Goal: Navigation & Orientation: Understand site structure

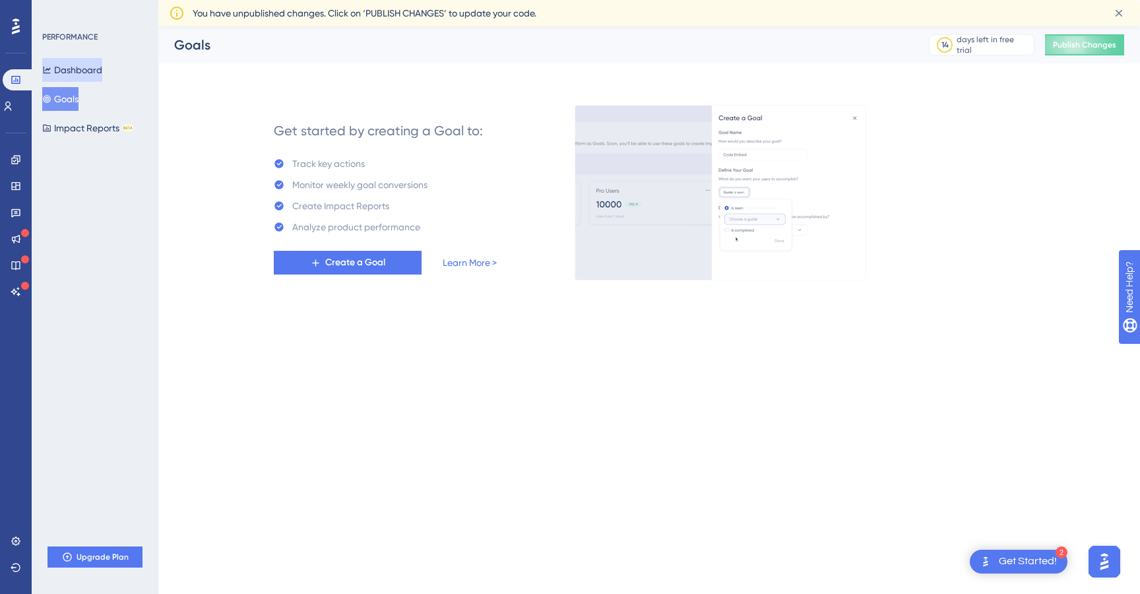
click at [57, 62] on button "Dashboard" at bounding box center [72, 70] width 60 height 24
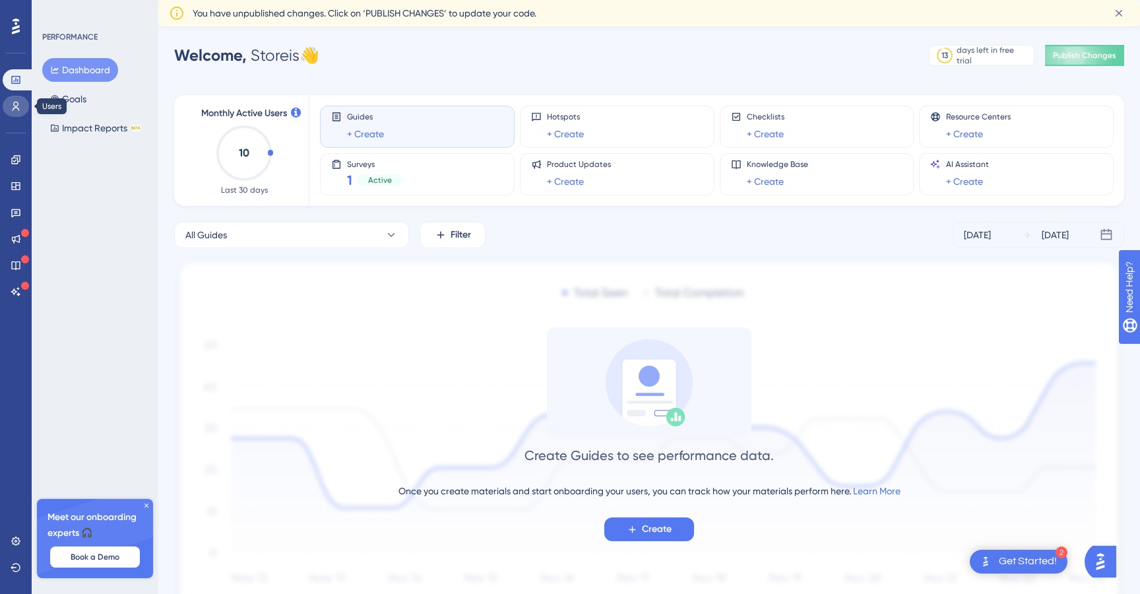
click at [14, 103] on icon at bounding box center [16, 106] width 11 height 11
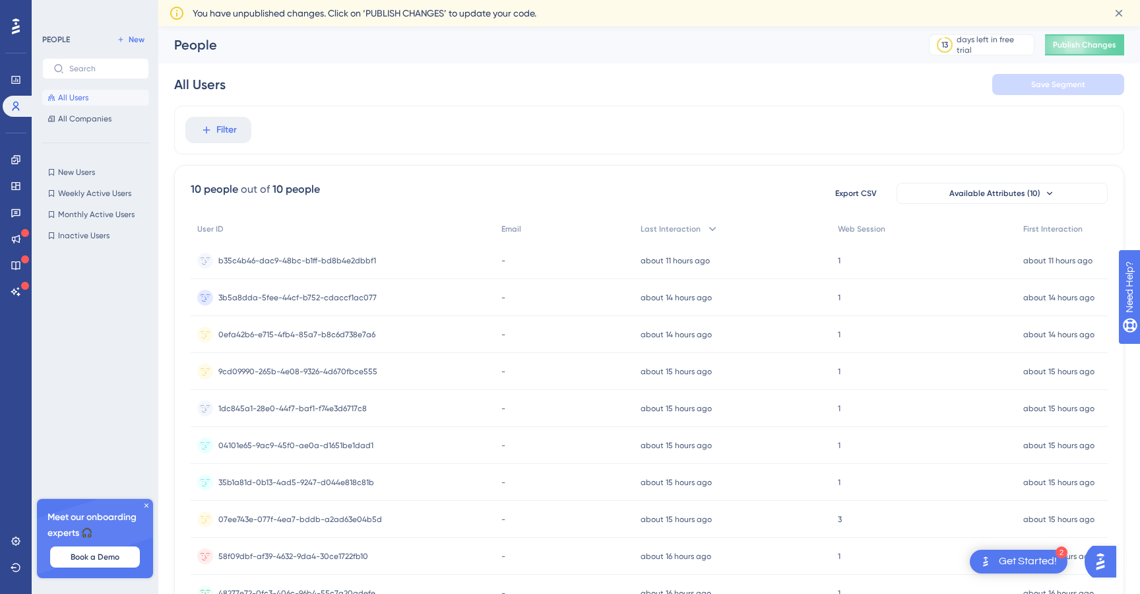
click at [79, 128] on div "PEOPLE New All Users All Companies New Users New Users Weekly Active Users Week…" at bounding box center [95, 290] width 107 height 517
click at [79, 118] on span "All Companies" at bounding box center [84, 118] width 53 height 11
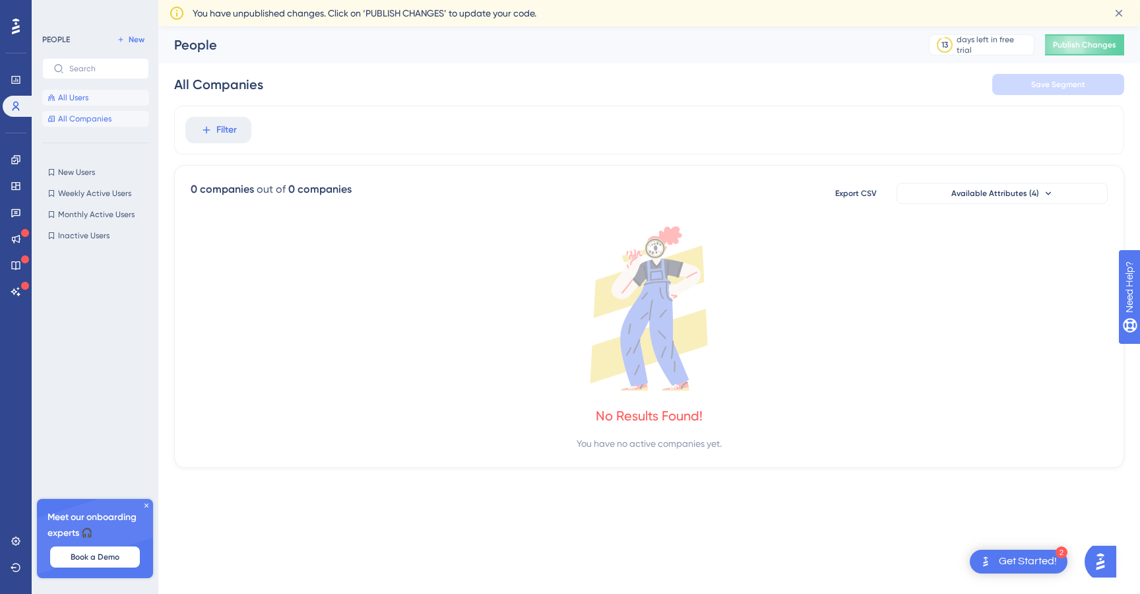
click at [88, 98] on button "All Users" at bounding box center [95, 98] width 107 height 16
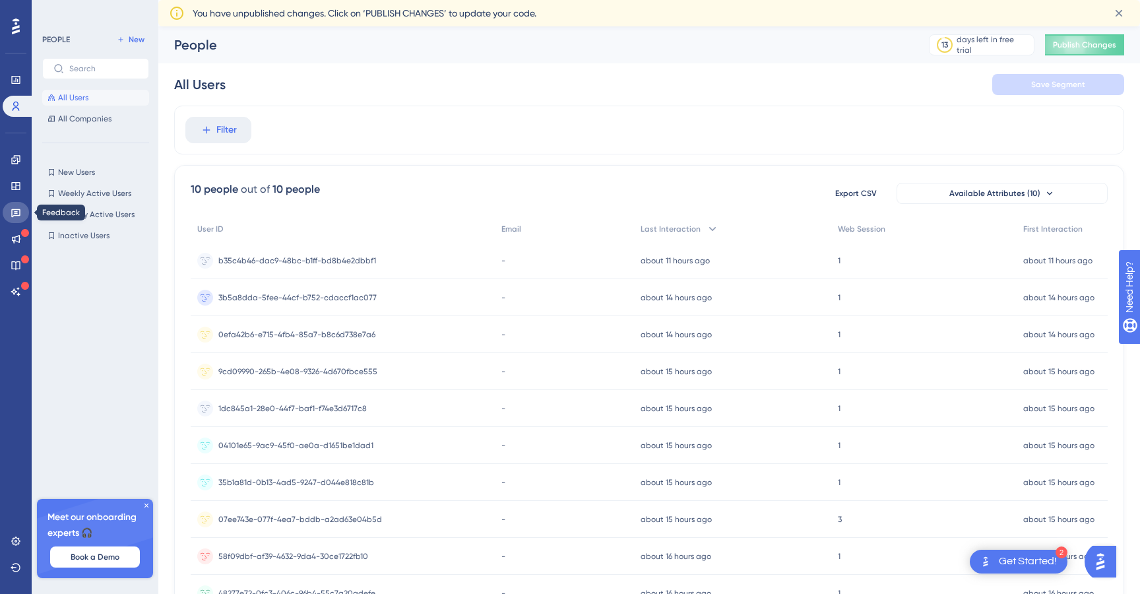
click at [16, 214] on icon at bounding box center [16, 212] width 11 height 11
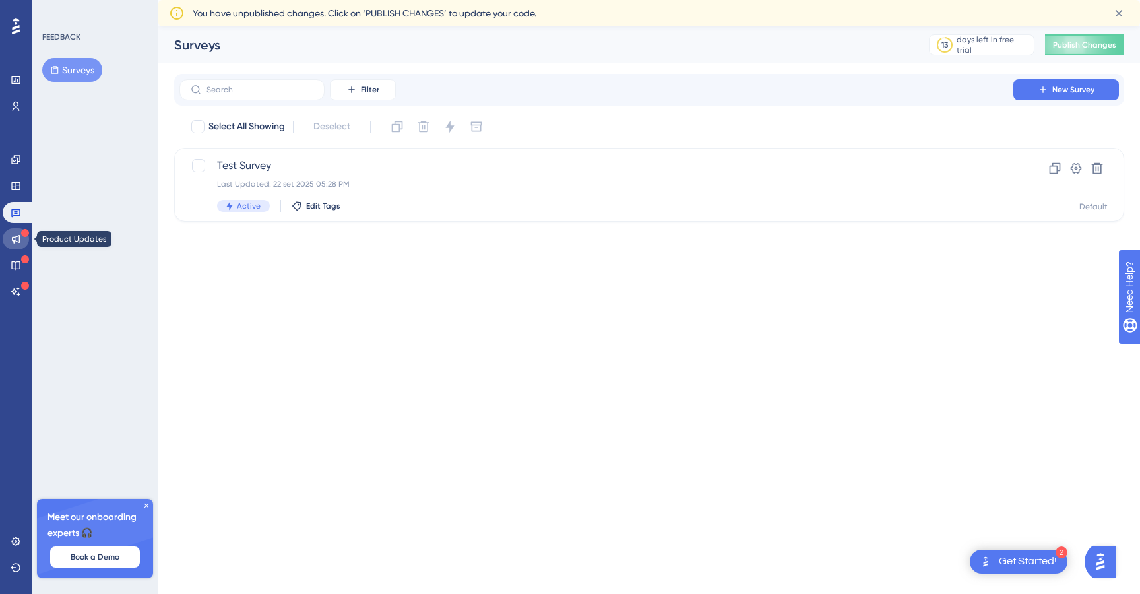
click at [16, 241] on icon at bounding box center [16, 239] width 9 height 9
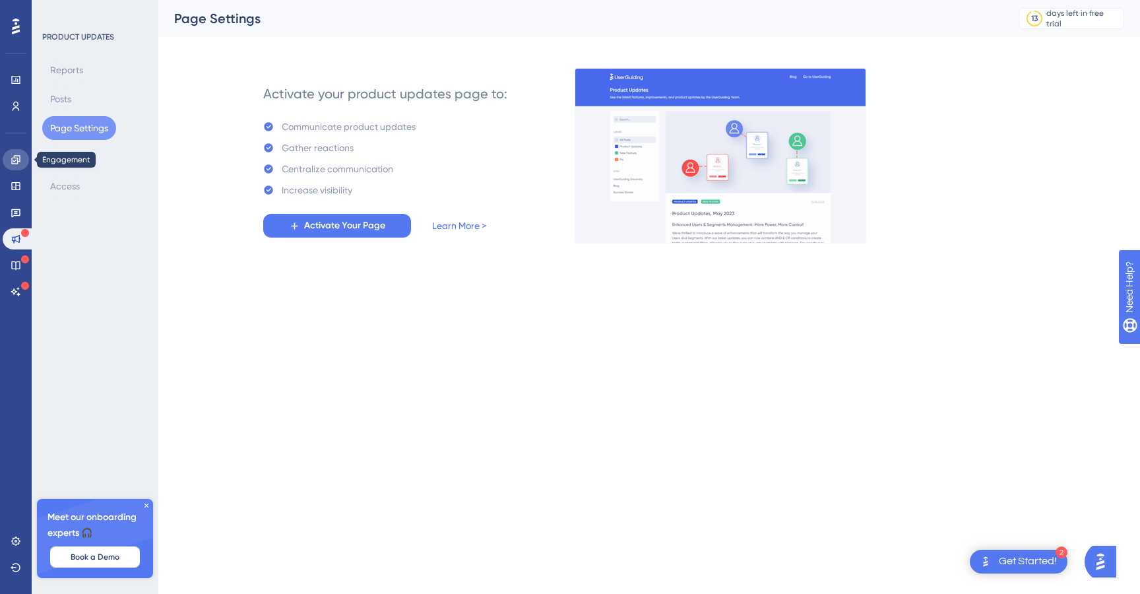
click at [16, 156] on icon at bounding box center [16, 159] width 11 height 11
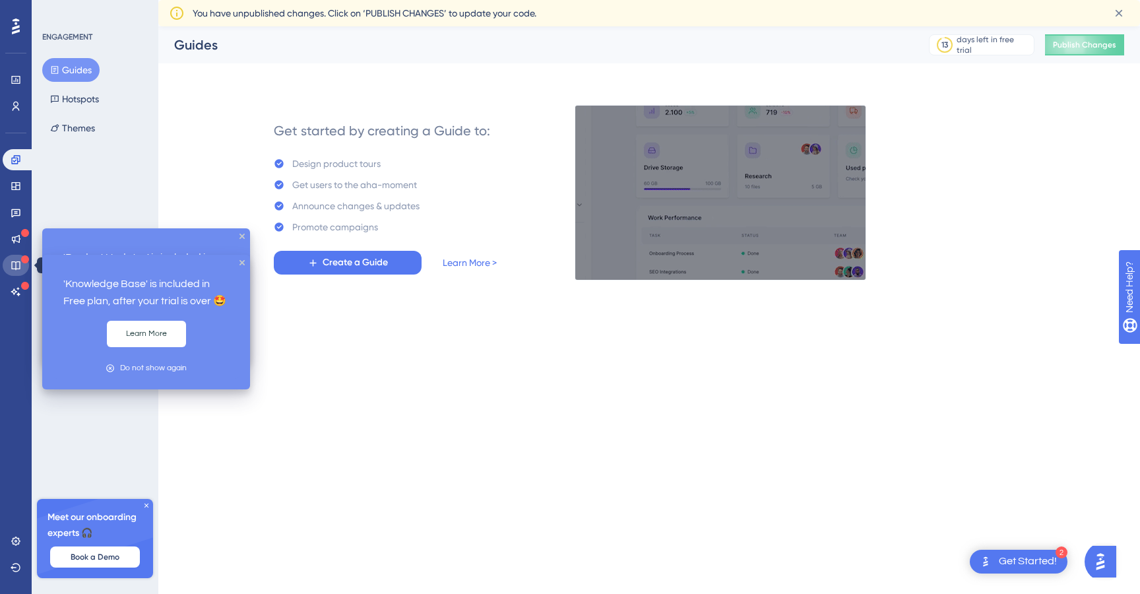
click at [22, 272] on link at bounding box center [16, 265] width 26 height 21
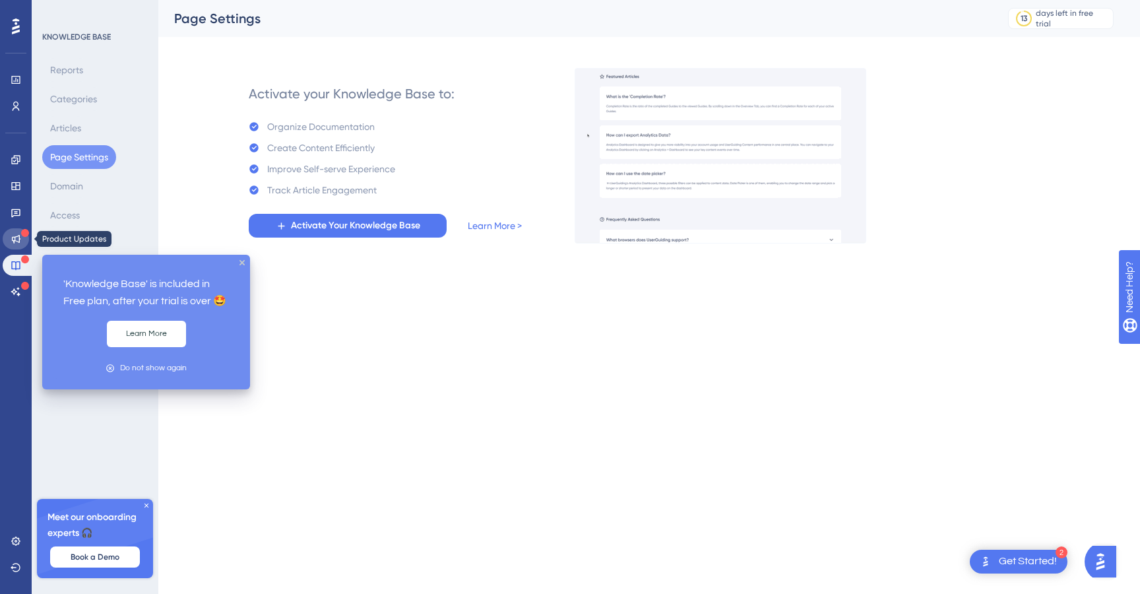
click at [19, 236] on icon at bounding box center [16, 239] width 9 height 9
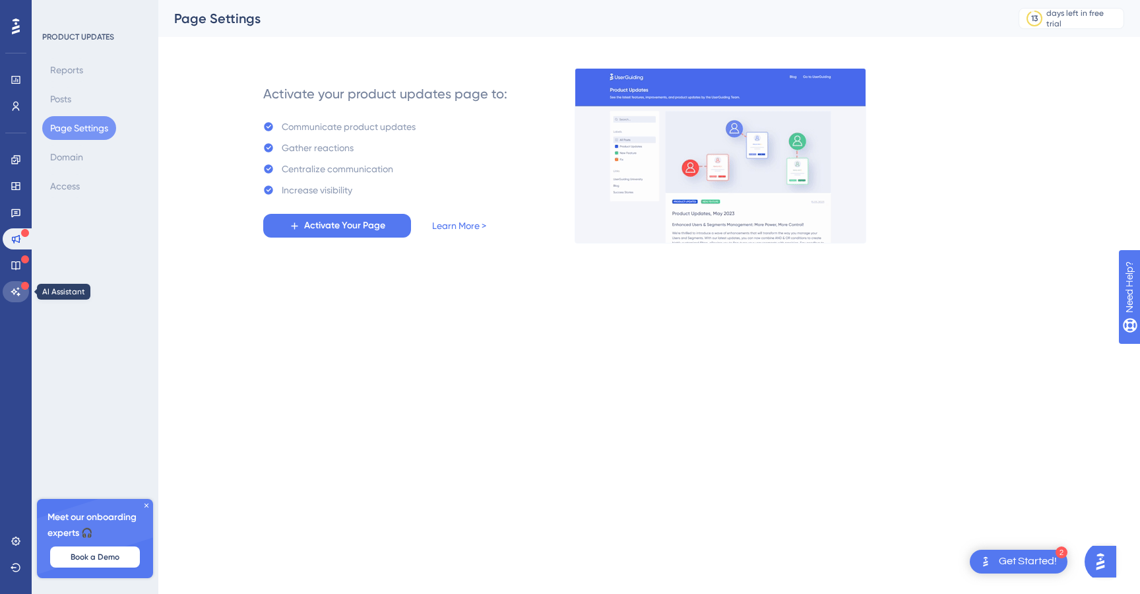
click at [17, 298] on link at bounding box center [16, 291] width 26 height 21
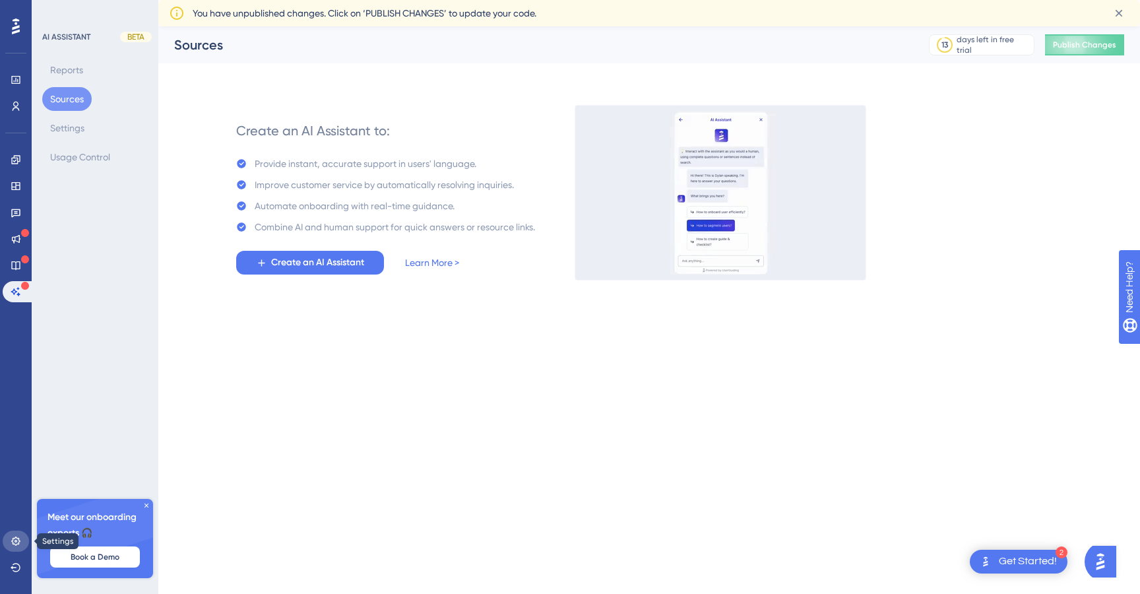
click at [13, 540] on icon at bounding box center [15, 540] width 9 height 9
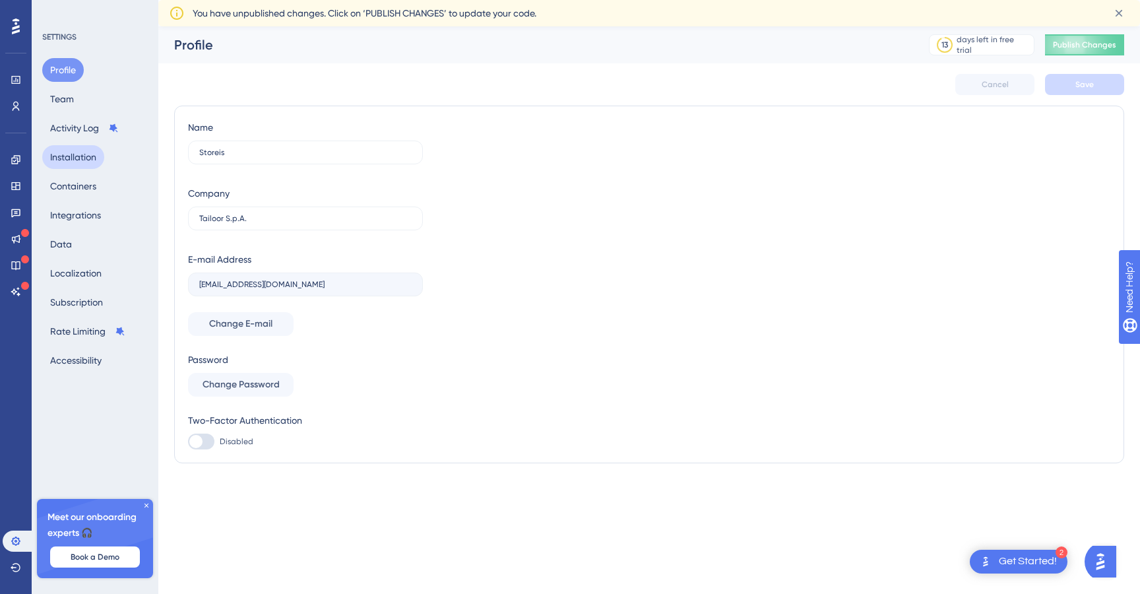
click at [96, 156] on button "Installation" at bounding box center [73, 157] width 62 height 24
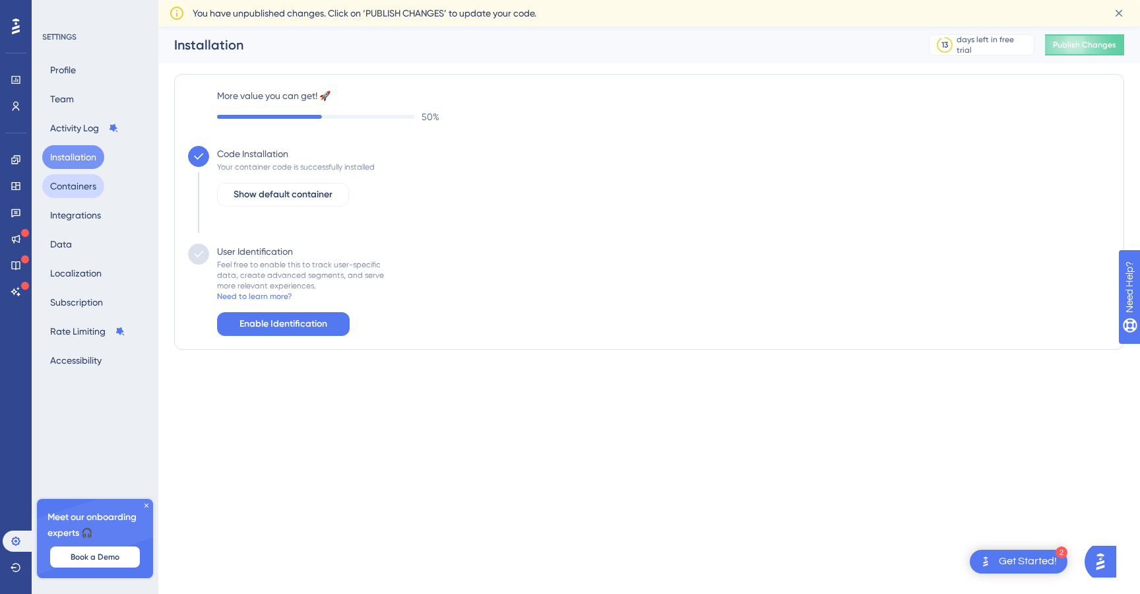
click at [91, 183] on button "Containers" at bounding box center [73, 186] width 62 height 24
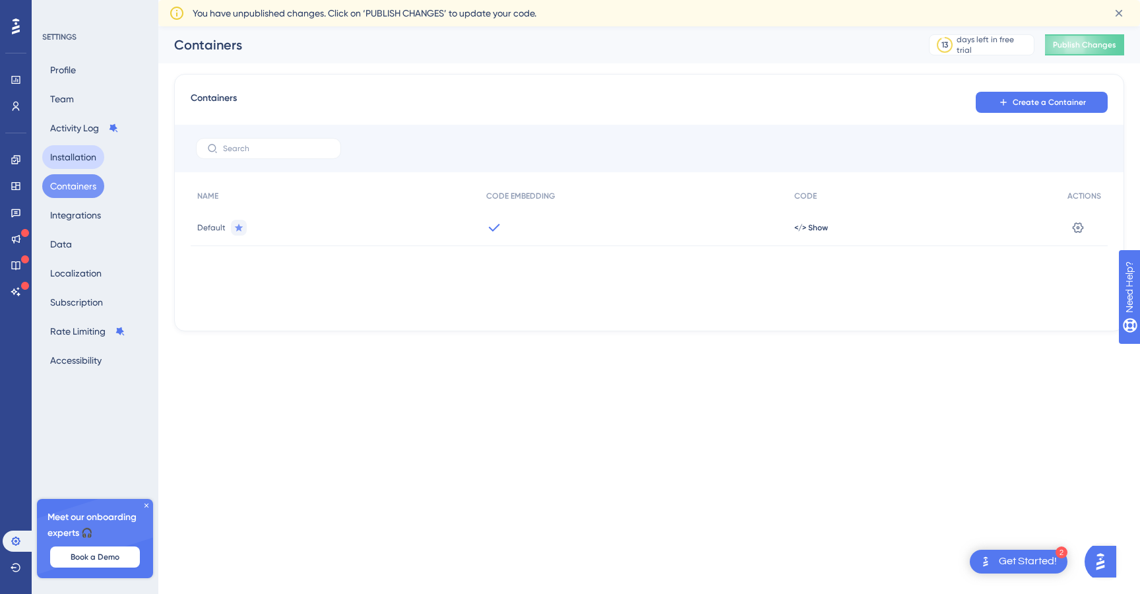
click at [85, 145] on button "Installation" at bounding box center [73, 157] width 62 height 24
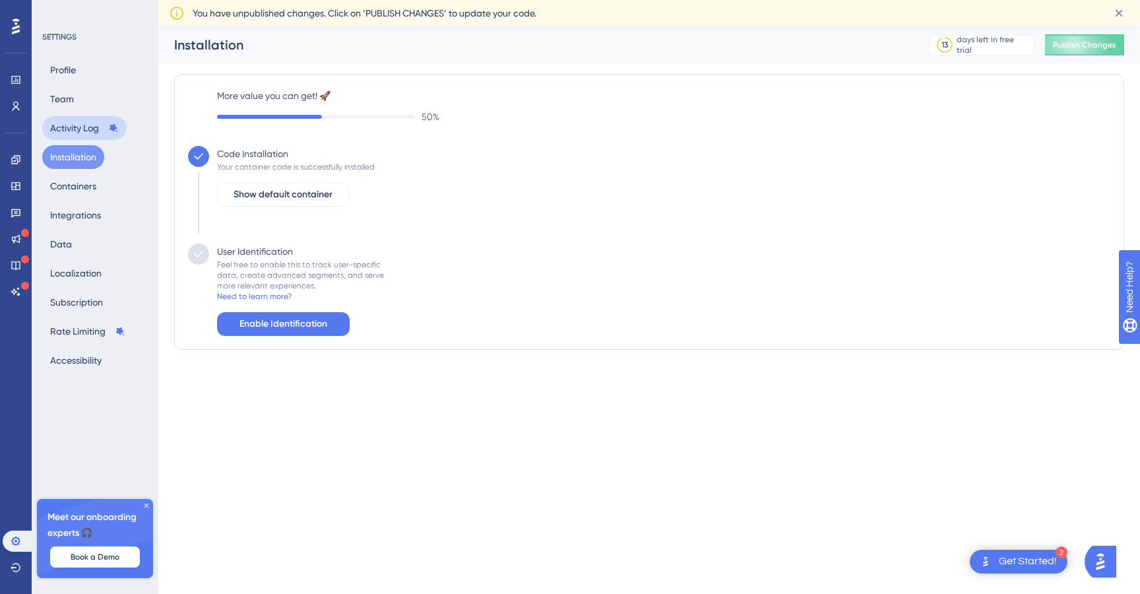
click at [85, 129] on button "Activity Log" at bounding box center [84, 128] width 84 height 24
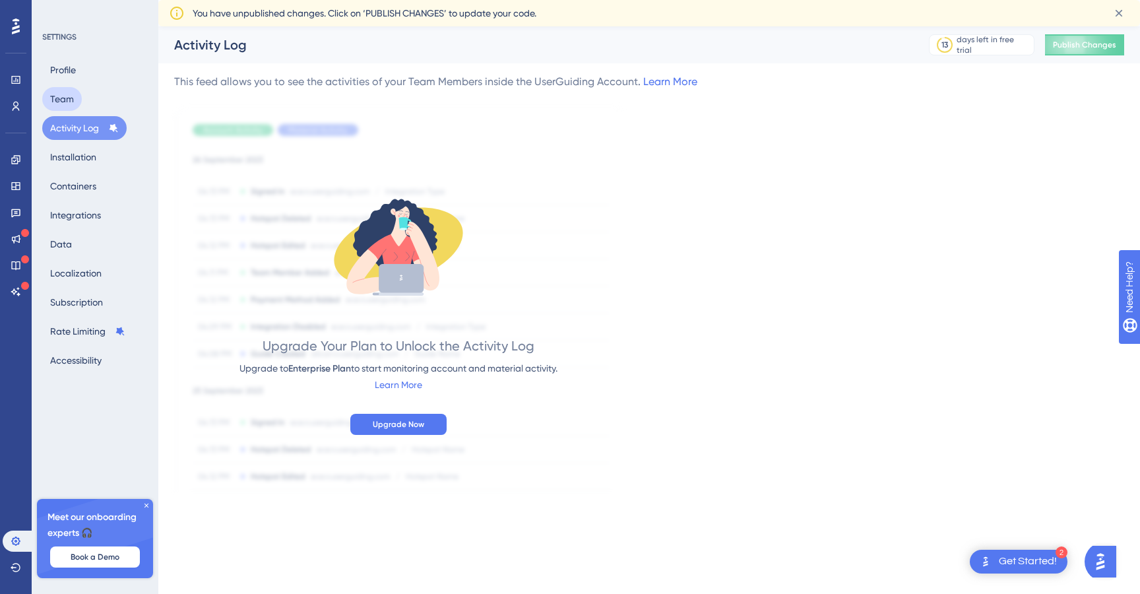
click at [76, 98] on button "Team" at bounding box center [62, 99] width 40 height 24
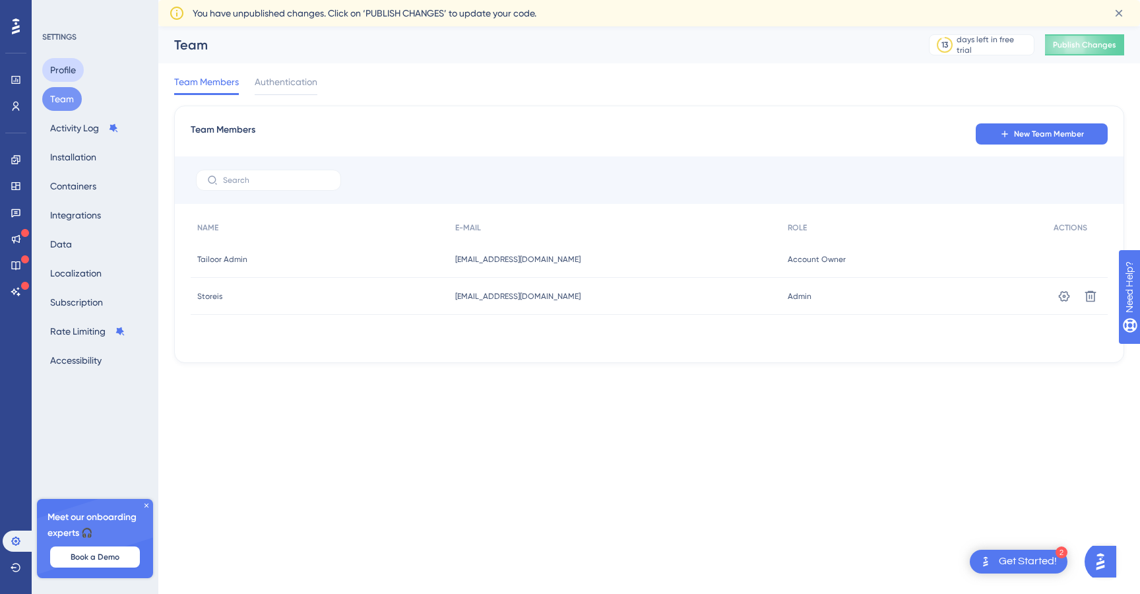
click at [68, 71] on button "Profile" at bounding box center [63, 70] width 42 height 24
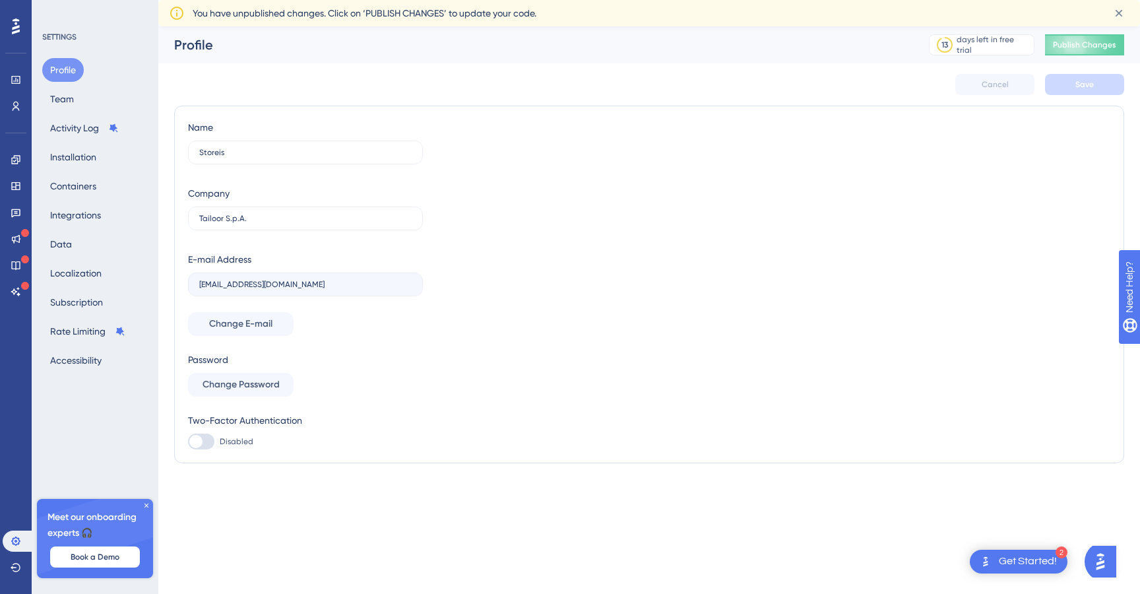
click at [67, 45] on div "SETTINGS Profile Team Activity Log Installation Containers Integrations Data Lo…" at bounding box center [95, 202] width 107 height 340
click at [67, 48] on div "SETTINGS Profile Team Activity Log Installation Containers Integrations Data Lo…" at bounding box center [95, 202] width 107 height 340
click at [9, 83] on link at bounding box center [16, 79] width 26 height 21
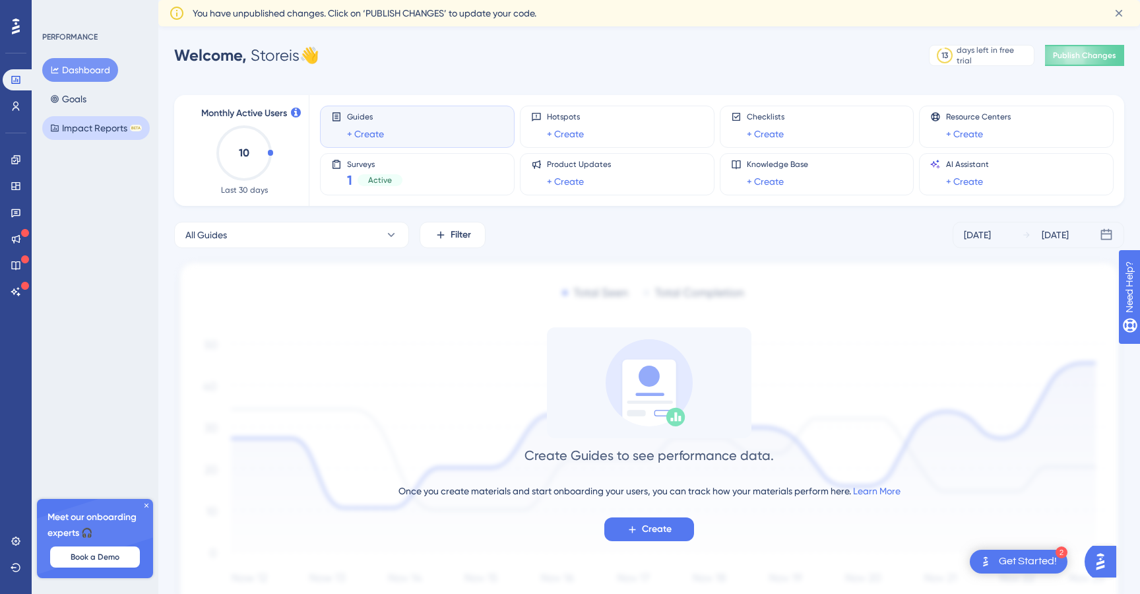
click at [111, 131] on button "Impact Reports BETA" at bounding box center [96, 128] width 108 height 24
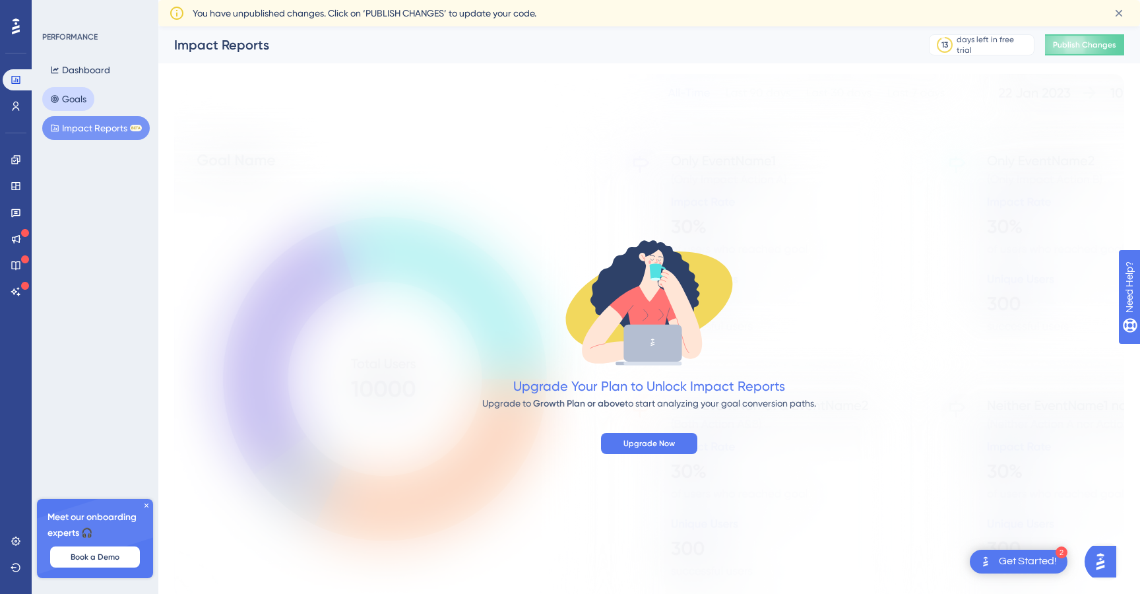
click at [94, 104] on button "Goals" at bounding box center [68, 99] width 52 height 24
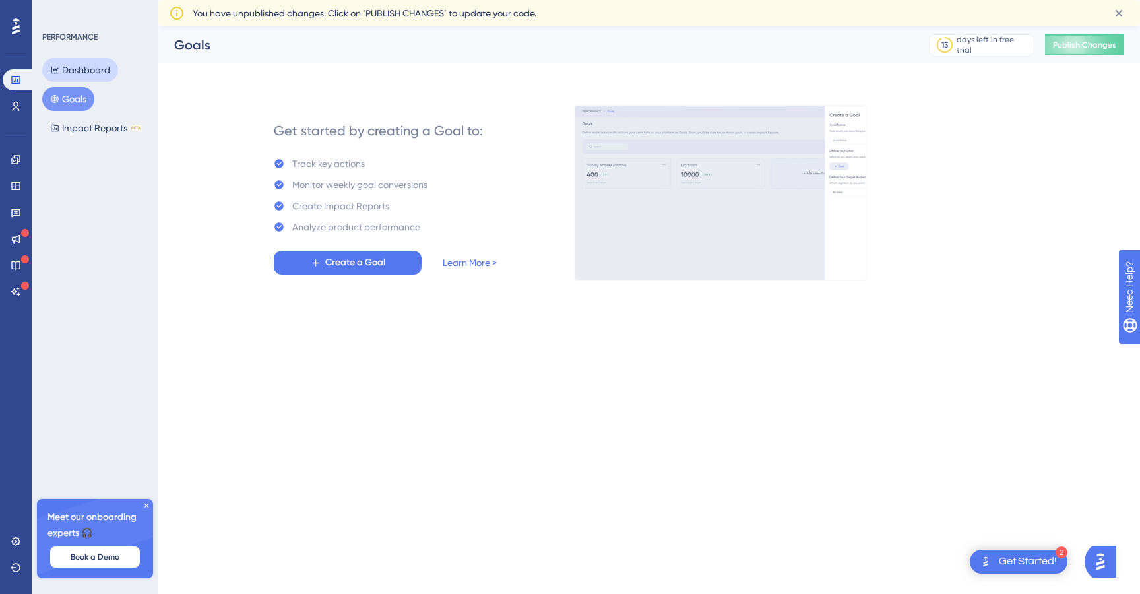
click at [84, 69] on button "Dashboard" at bounding box center [80, 70] width 76 height 24
